Goal: Information Seeking & Learning: Learn about a topic

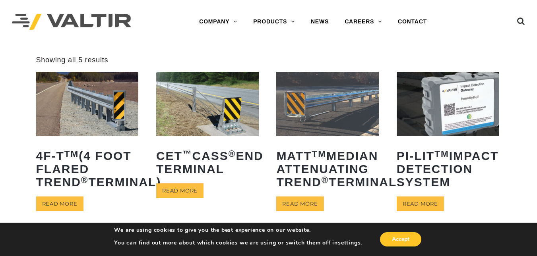
click at [273, 165] on ul "4F-T TM (4 Foot Flared TREND ® Terminal) Read more CET ™ CASS ® End Terminal Re…" at bounding box center [268, 219] width 465 height 295
click at [317, 117] on img at bounding box center [327, 104] width 103 height 64
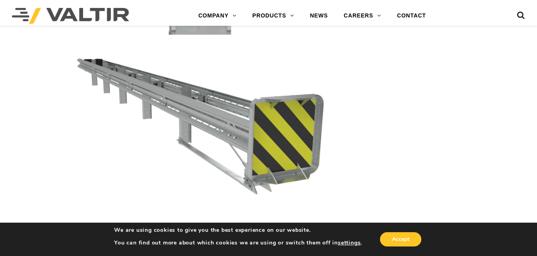
scroll to position [2243, 0]
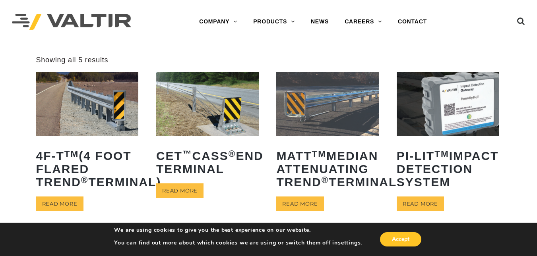
click at [89, 88] on img at bounding box center [87, 104] width 103 height 64
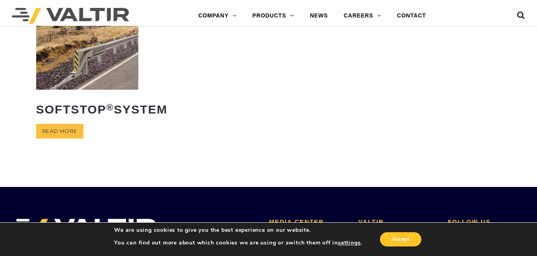
scroll to position [224, 0]
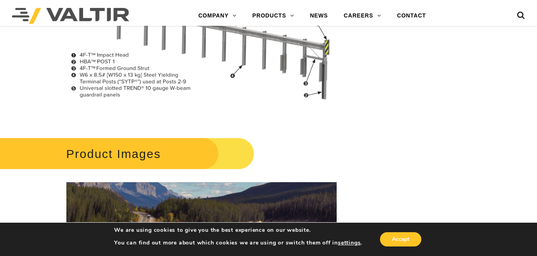
scroll to position [663, 0]
